Goal: Navigation & Orientation: Go to known website

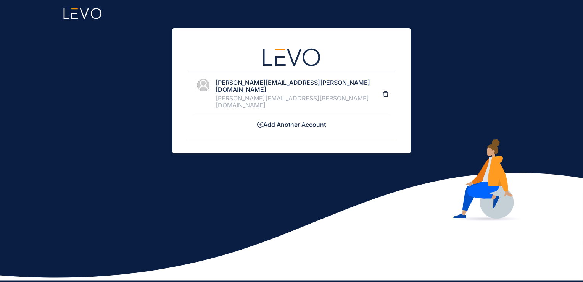
click at [237, 84] on h4 "[PERSON_NAME][EMAIL_ADDRESS][PERSON_NAME][DOMAIN_NAME]" at bounding box center [299, 86] width 167 height 14
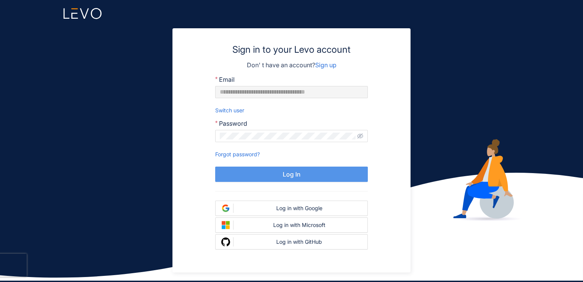
click at [260, 172] on button "Log In" at bounding box center [291, 173] width 153 height 15
